Goal: Transaction & Acquisition: Purchase product/service

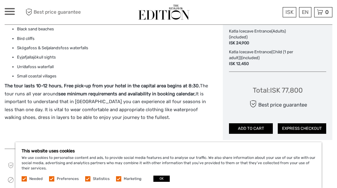
scroll to position [379, 0]
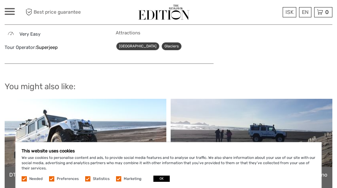
scroll to position [589, 0]
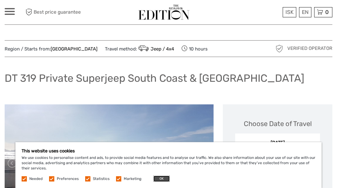
click at [160, 178] on button "OK" at bounding box center [162, 178] width 16 height 6
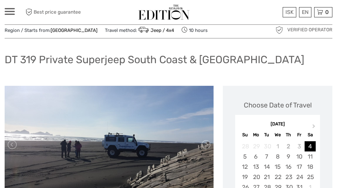
scroll to position [21, 0]
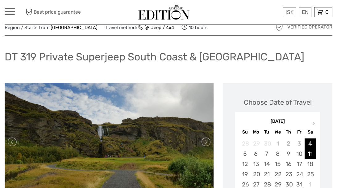
click at [310, 153] on div "11" at bounding box center [310, 153] width 11 height 10
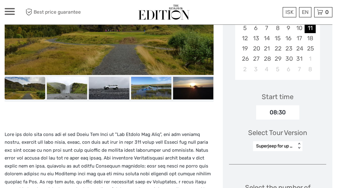
scroll to position [148, 0]
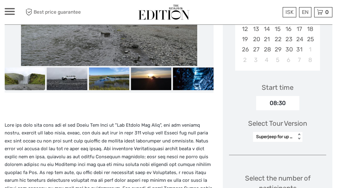
click at [299, 142] on div "Superjeep for up to 6 persons < >" at bounding box center [277, 137] width 49 height 10
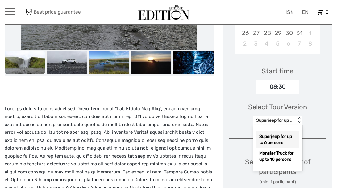
scroll to position [176, 0]
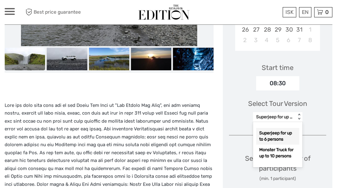
click at [274, 134] on div "Superjeep for up to 6 persons" at bounding box center [278, 136] width 43 height 17
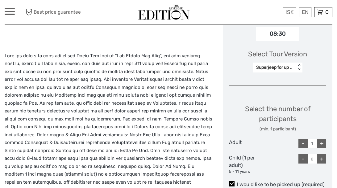
scroll to position [227, 0]
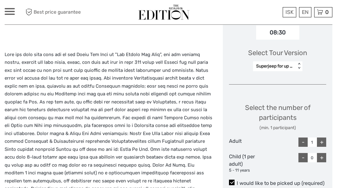
click at [321, 139] on div "+" at bounding box center [321, 141] width 9 height 9
type input "2"
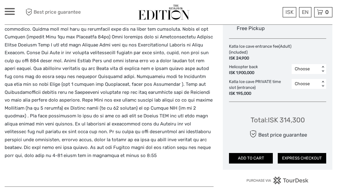
scroll to position [398, 0]
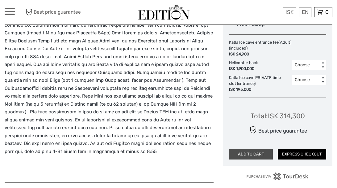
click at [255, 151] on button "ADD TO CART" at bounding box center [251, 154] width 44 height 11
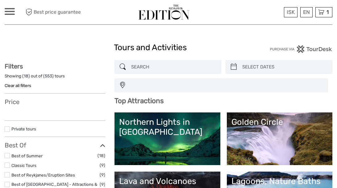
select select
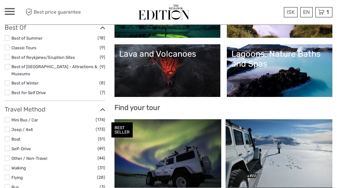
scroll to position [112, 0]
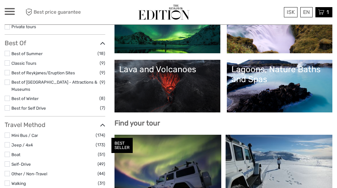
click at [320, 14] on icon at bounding box center [322, 12] width 6 height 8
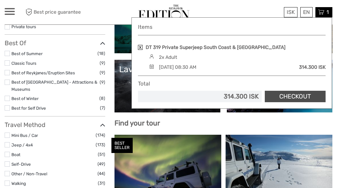
click at [284, 98] on link "Checkout" at bounding box center [295, 96] width 61 height 11
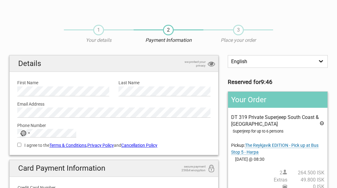
click at [19, 144] on input "I agree to the Terms & Conditions , Privacy Policy and Cancellation Policy" at bounding box center [19, 144] width 4 height 4
checkbox input "true"
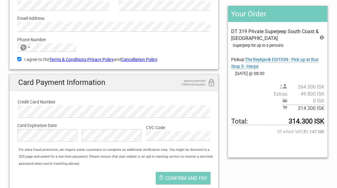
scroll to position [89, 0]
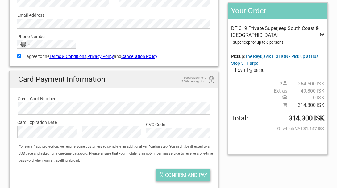
click at [180, 175] on span "Confirm and pay" at bounding box center [186, 175] width 42 height 6
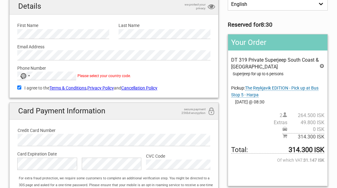
scroll to position [56, 0]
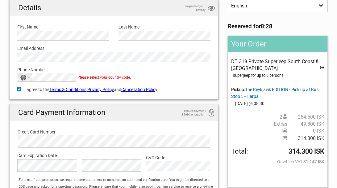
click at [27, 78] on div "No country selected" at bounding box center [25, 77] width 14 height 8
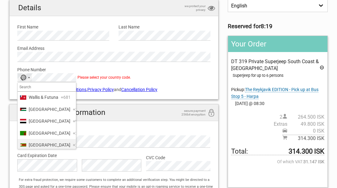
scroll to position [2907, 0]
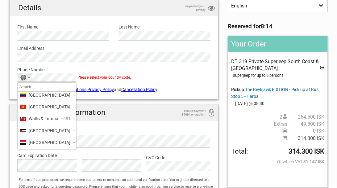
click at [44, 39] on span "United States" at bounding box center [50, 35] width 42 height 7
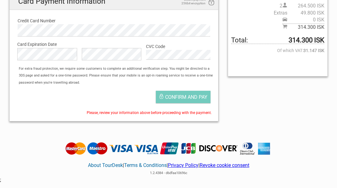
scroll to position [167, 0]
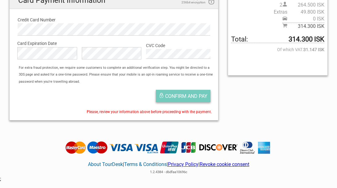
click at [178, 95] on span "Confirm and pay" at bounding box center [186, 96] width 42 height 6
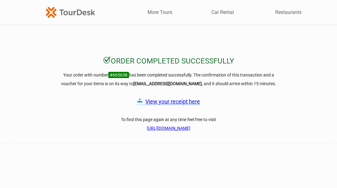
click at [165, 103] on link "View your receipt here" at bounding box center [173, 101] width 55 height 6
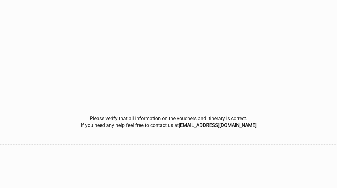
scroll to position [166, 0]
